Goal: Browse casually: Explore the website without a specific task or goal

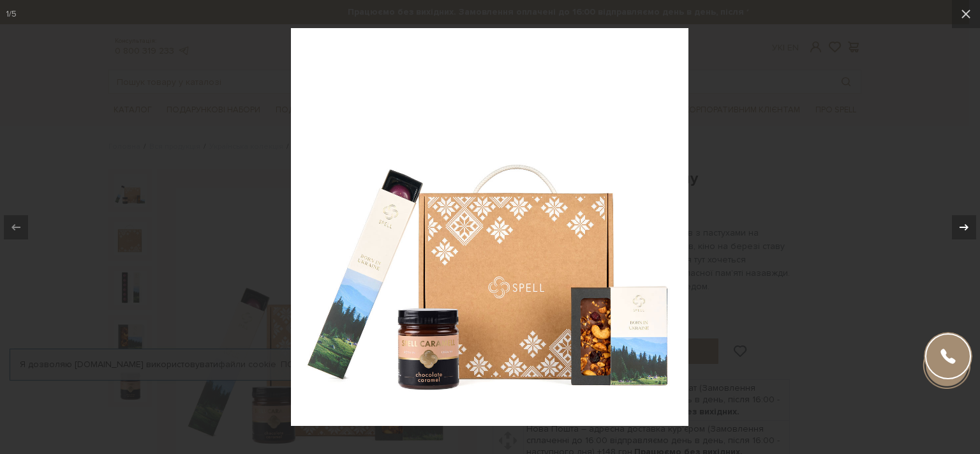
click at [960, 228] on icon at bounding box center [964, 227] width 15 height 15
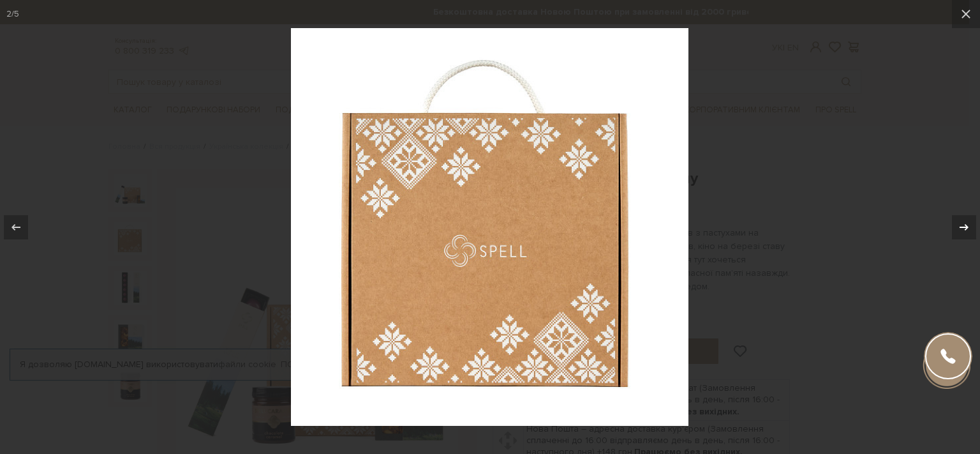
click at [960, 228] on icon at bounding box center [964, 227] width 15 height 15
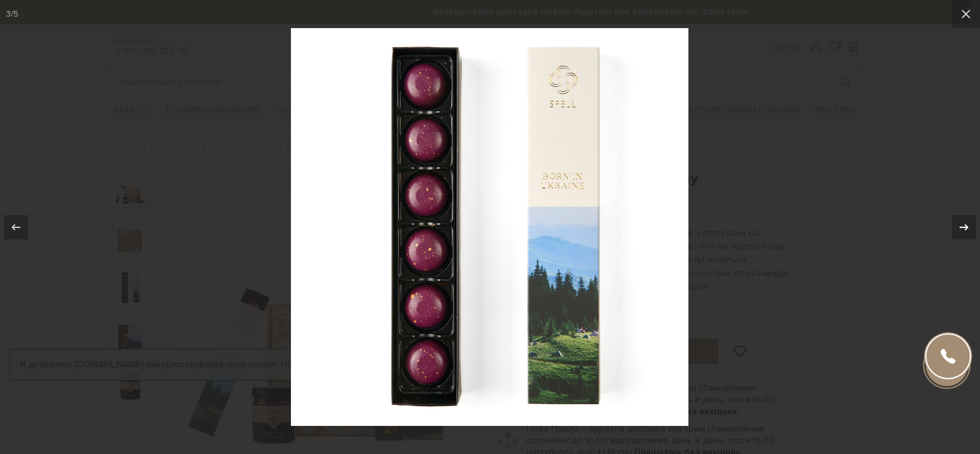
click at [960, 228] on icon at bounding box center [964, 227] width 15 height 15
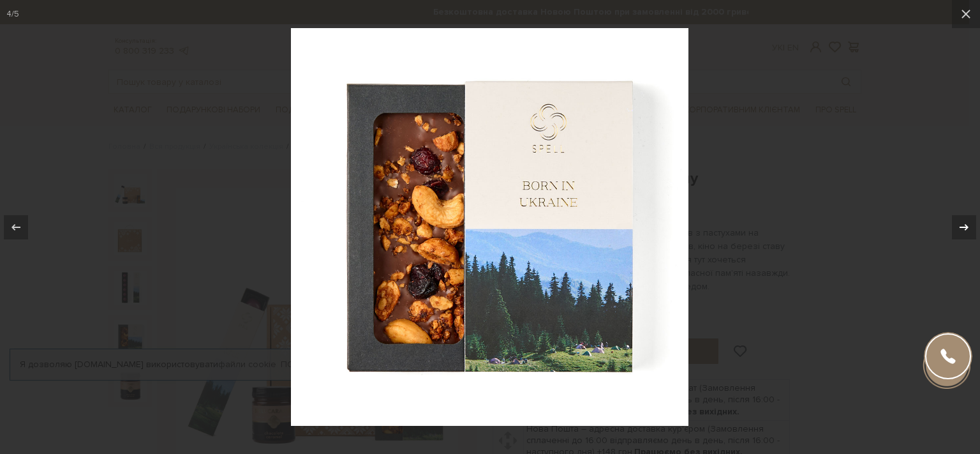
click at [960, 228] on icon at bounding box center [964, 227] width 15 height 15
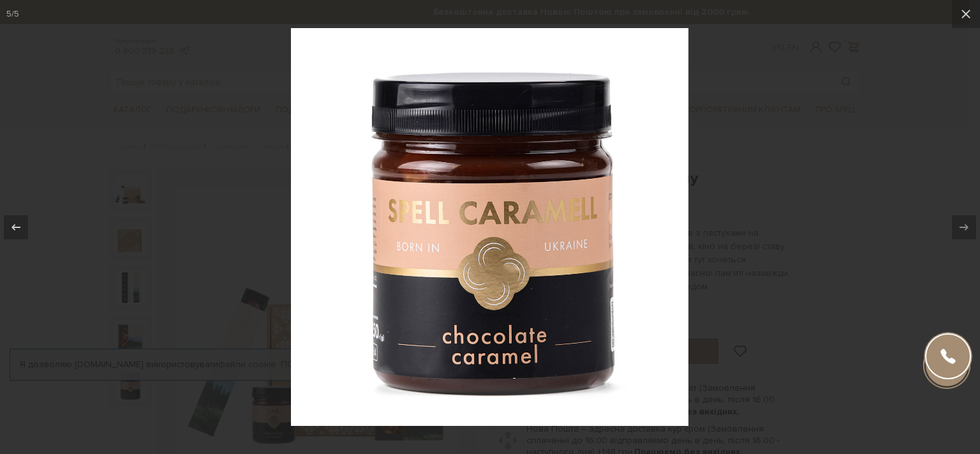
click at [878, 225] on div at bounding box center [490, 227] width 980 height 454
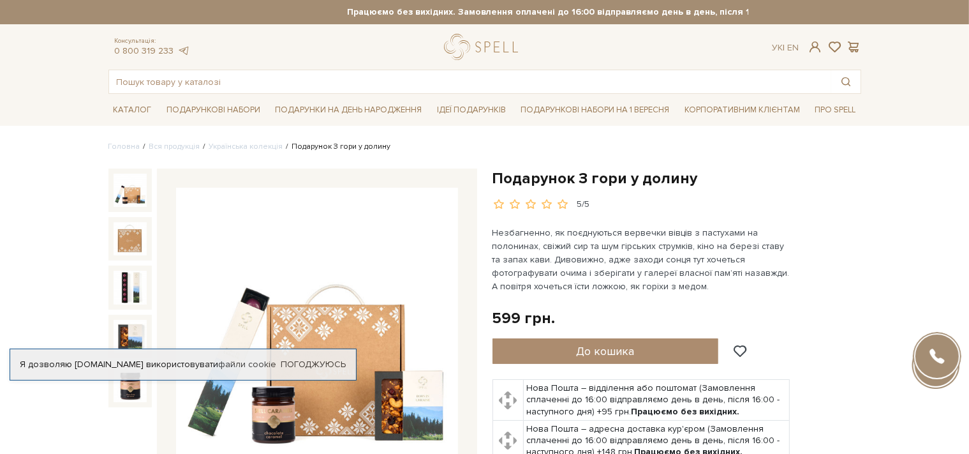
scroll to position [135, 0]
